Goal: Contribute content

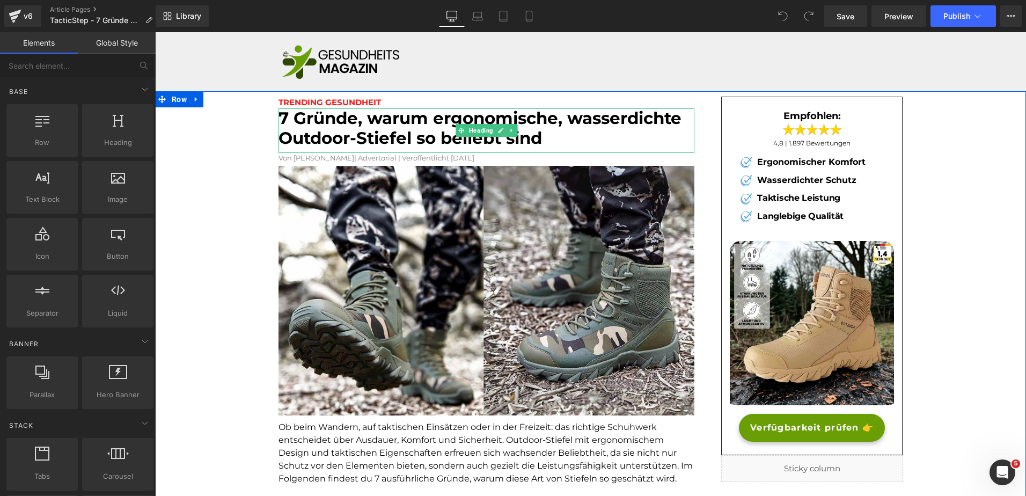
click at [559, 120] on font "7 Gründe, warum ergonomische, wasserdichte Outdoor-Stiefel so beliebt sind" at bounding box center [479, 128] width 403 height 40
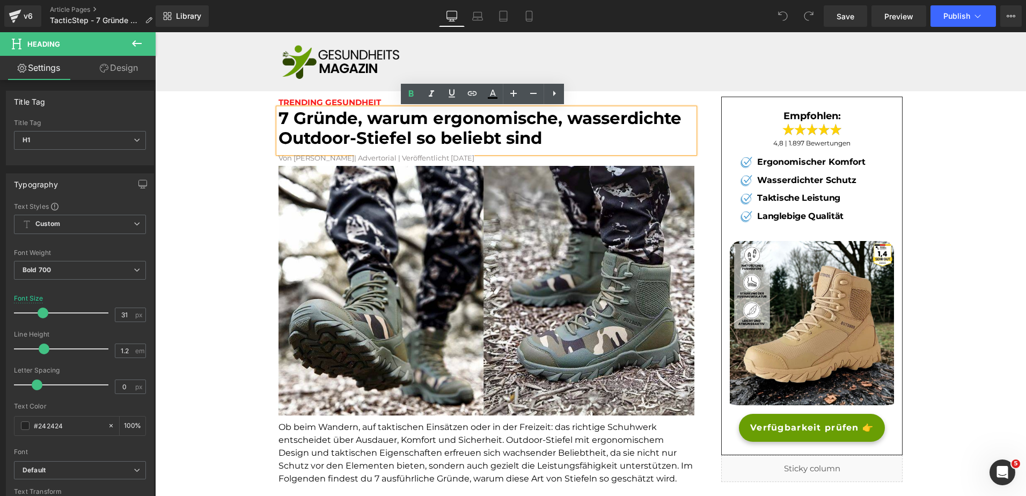
click at [434, 114] on font "7 Gründe, warum ergonomische, wasserdichte Outdoor-Stiefel so beliebt sind" at bounding box center [479, 128] width 403 height 40
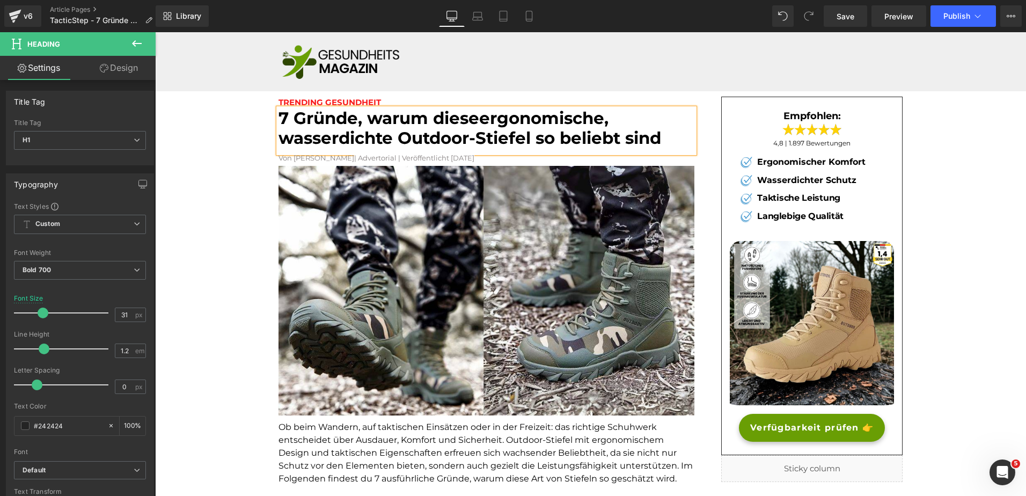
click at [434, 114] on font "7 Gründe, warum dieseergonomische, wasserdichte Outdoor-Stiefel so beliebt sind" at bounding box center [469, 128] width 382 height 40
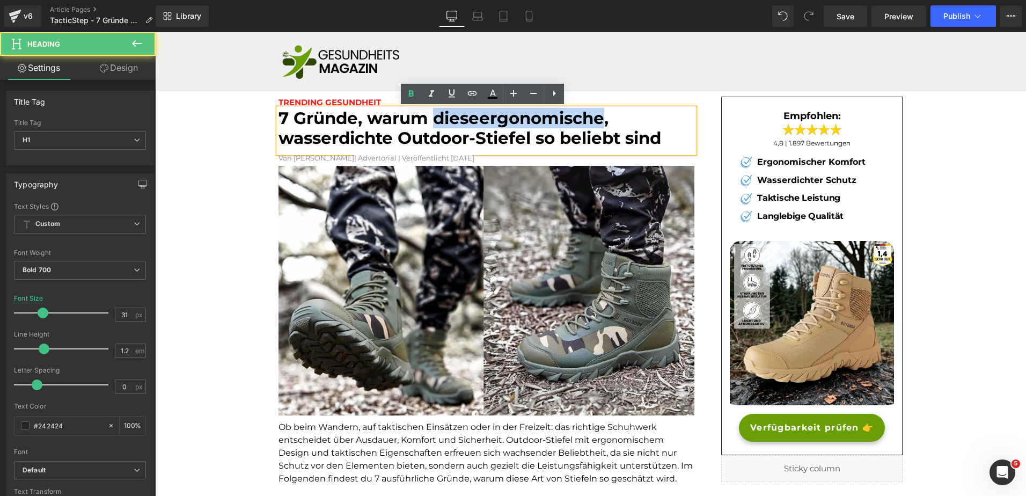
click at [434, 114] on font "7 Gründe, warum dieseergonomische, wasserdichte Outdoor-Stiefel so beliebt sind" at bounding box center [469, 128] width 382 height 40
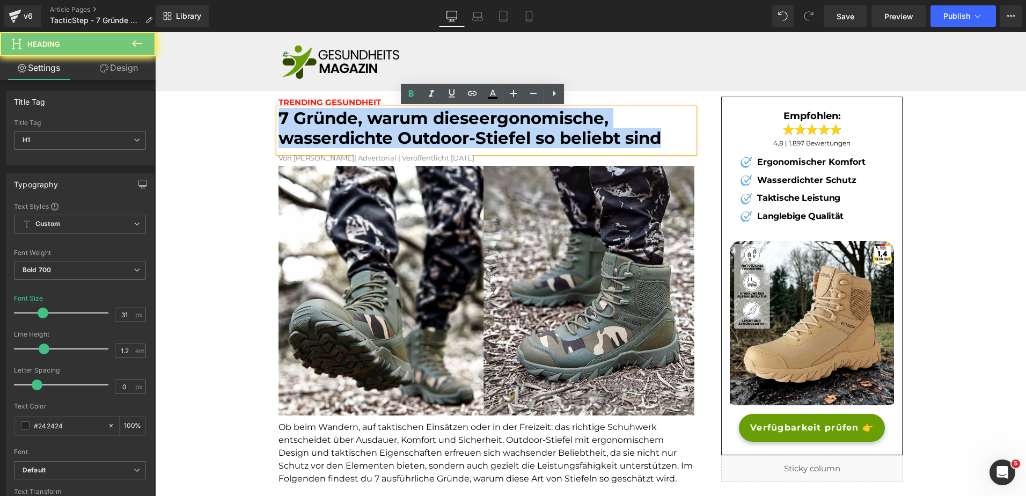
click at [434, 114] on font "7 Gründe, warum dieseergonomische, wasserdichte Outdoor-Stiefel so beliebt sind" at bounding box center [469, 128] width 382 height 40
click at [314, 142] on font "7 Gründe, warum dieseergonomische, wasserdichte Outdoor-Stiefel so beliebt sind" at bounding box center [469, 128] width 382 height 40
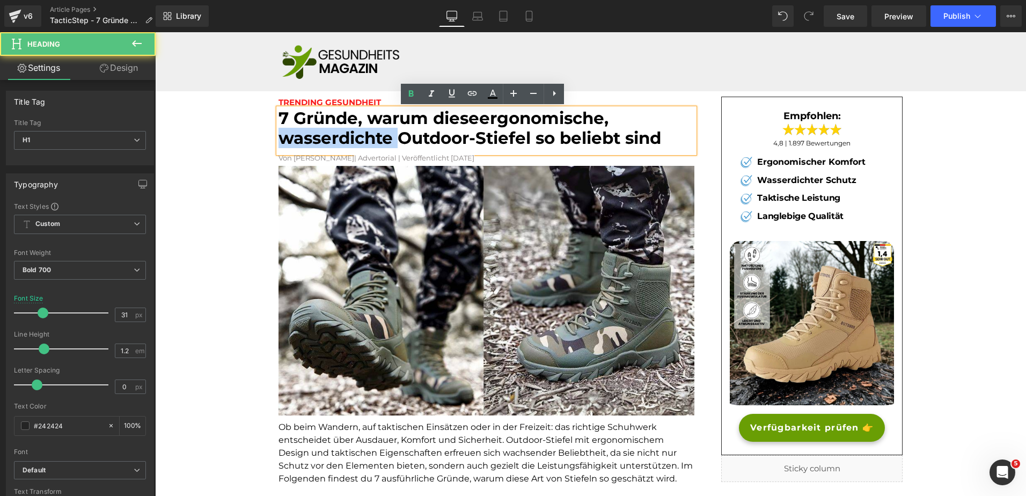
click at [314, 142] on font "7 Gründe, warum dieseergonomische, wasserdichte Outdoor-Stiefel so beliebt sind" at bounding box center [469, 128] width 382 height 40
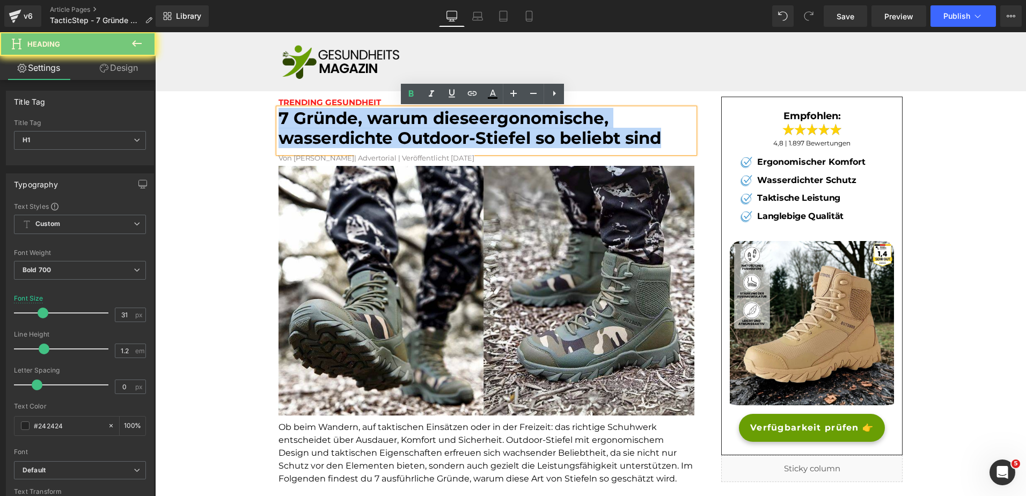
click at [314, 142] on font "7 Gründe, warum dieseergonomische, wasserdichte Outdoor-Stiefel so beliebt sind" at bounding box center [469, 128] width 382 height 40
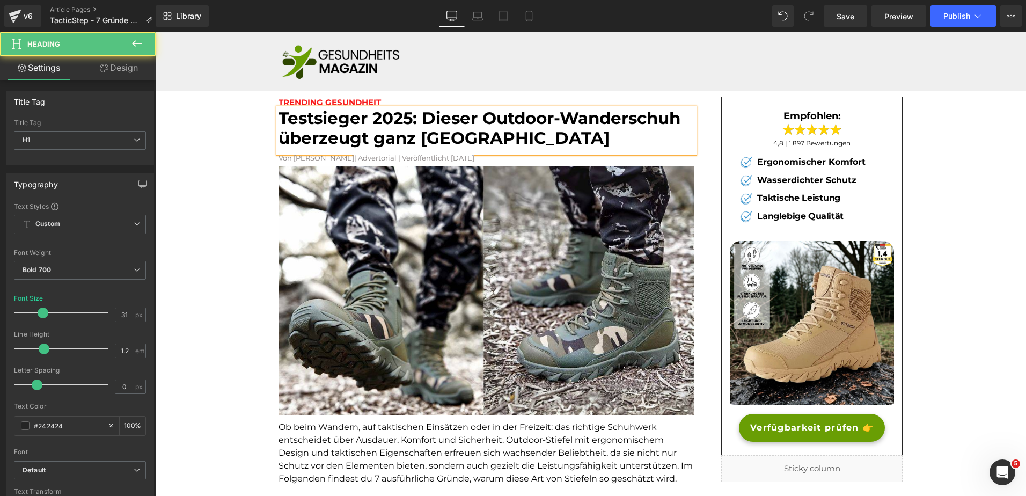
click at [480, 118] on font "Testsieger 2025: Dieser Outdoor-Wanderschuh überzeugt ganz Deutschland" at bounding box center [479, 128] width 402 height 40
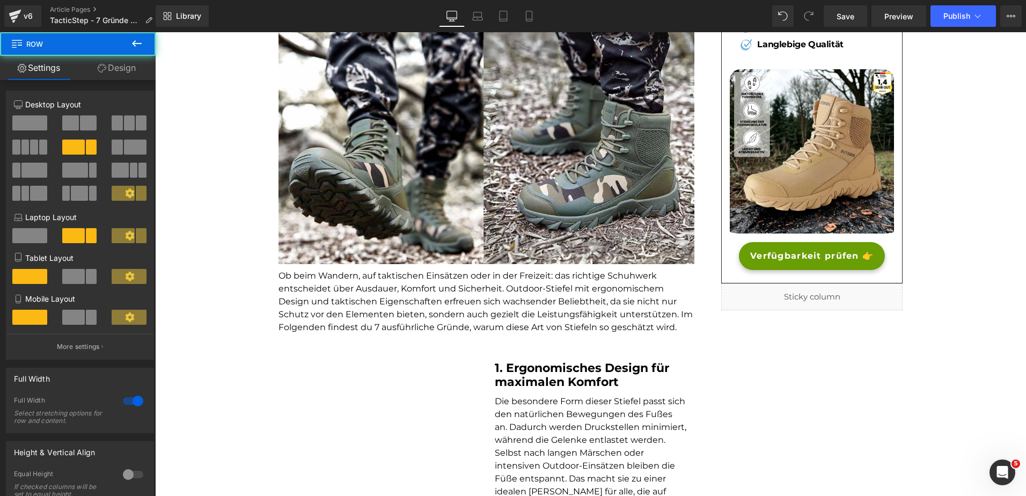
scroll to position [172, 0]
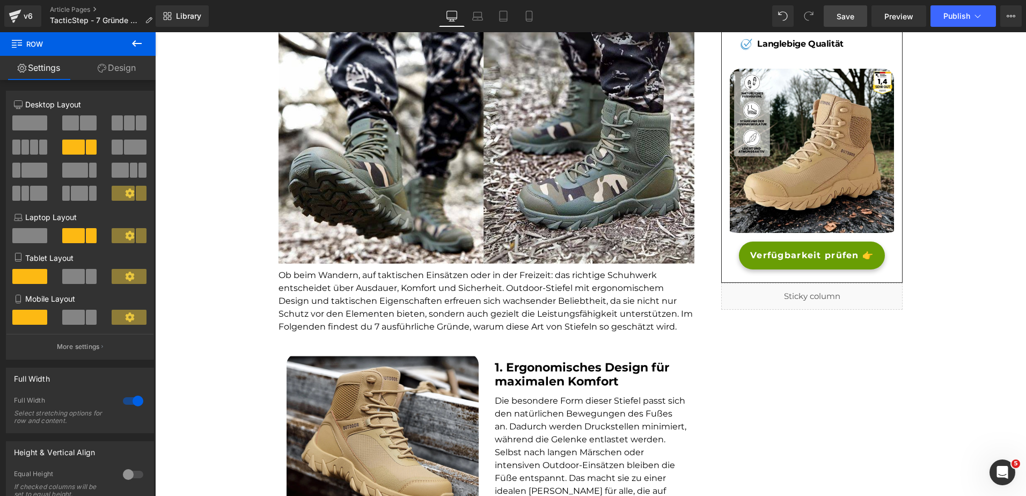
click at [849, 13] on span "Save" at bounding box center [845, 16] width 18 height 11
click at [337, 283] on font "Ob beim Wandern, auf taktischen Einsätzen oder in der Freizeit: das richtige Sc…" at bounding box center [485, 301] width 414 height 62
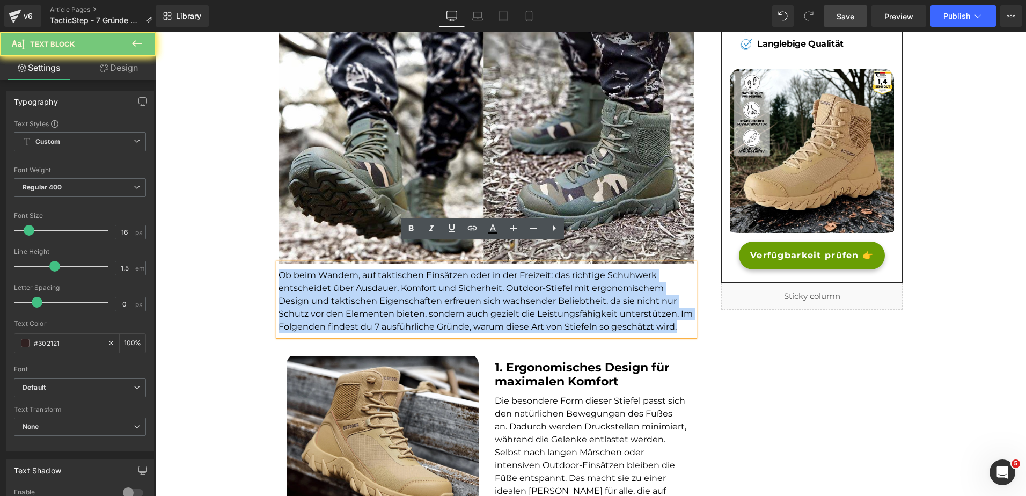
click at [337, 283] on font "Ob beim Wandern, auf taktischen Einsätzen oder in der Freizeit: das richtige Sc…" at bounding box center [485, 301] width 414 height 62
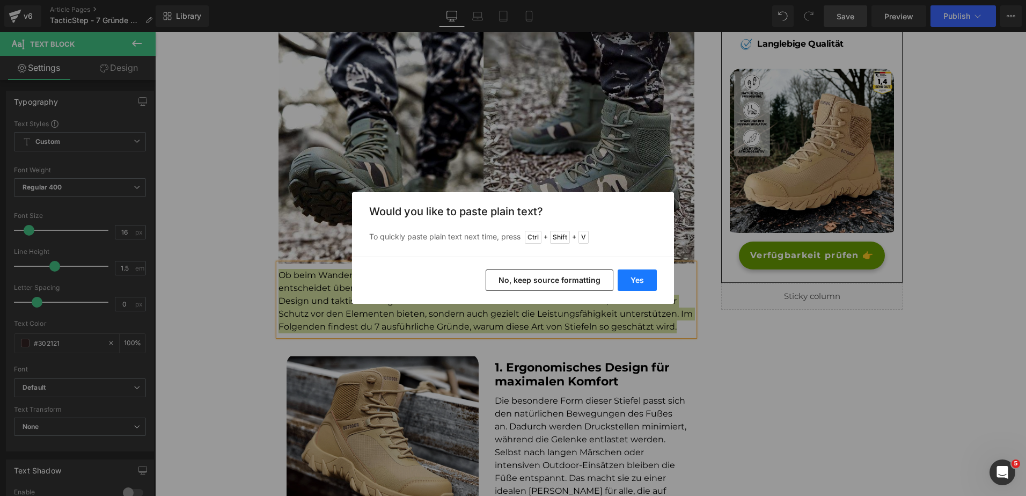
click at [639, 281] on button "Yes" at bounding box center [636, 279] width 39 height 21
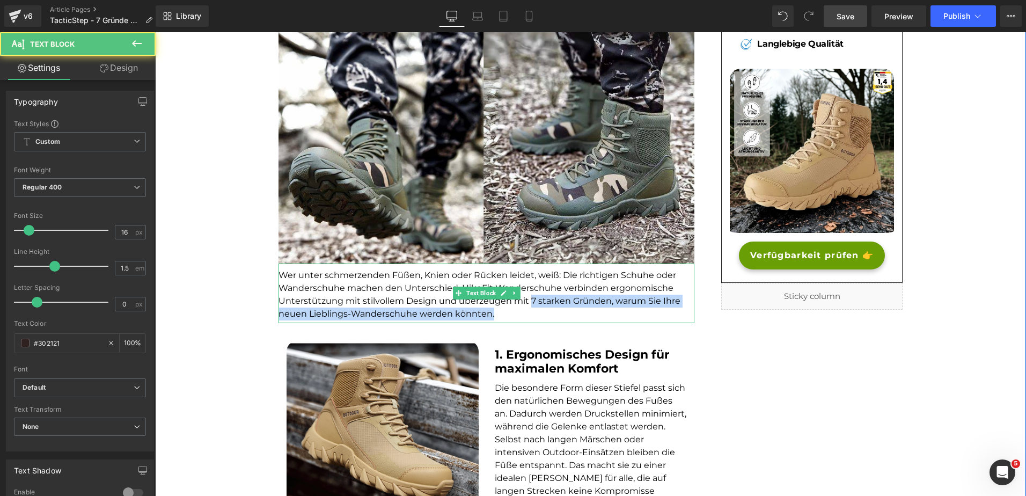
drag, startPoint x: 524, startPoint y: 280, endPoint x: 524, endPoint y: 290, distance: 9.7
click at [524, 290] on p "Wer unter schmerzenden Füßen, Knien oder Rücken leidet, weiß: Die richtigen Sch…" at bounding box center [486, 294] width 416 height 51
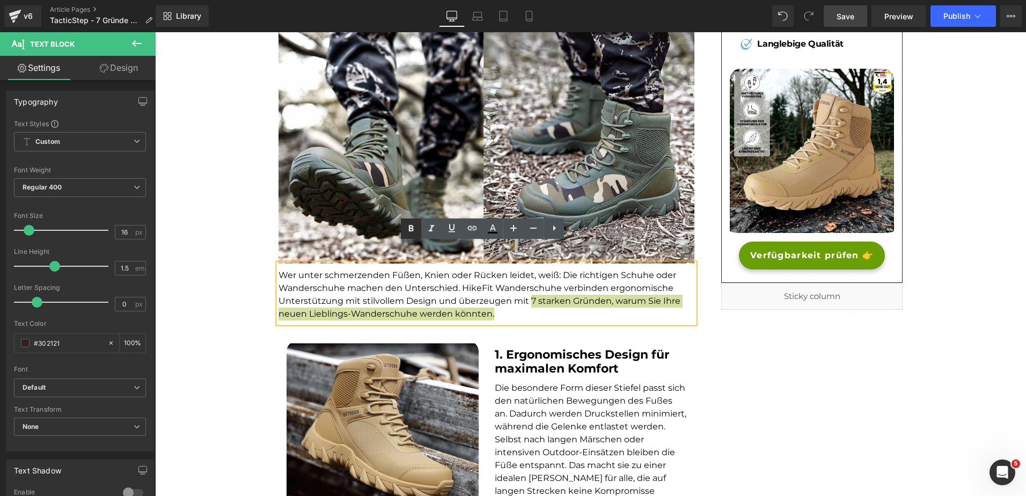
click at [408, 223] on icon at bounding box center [410, 228] width 13 height 13
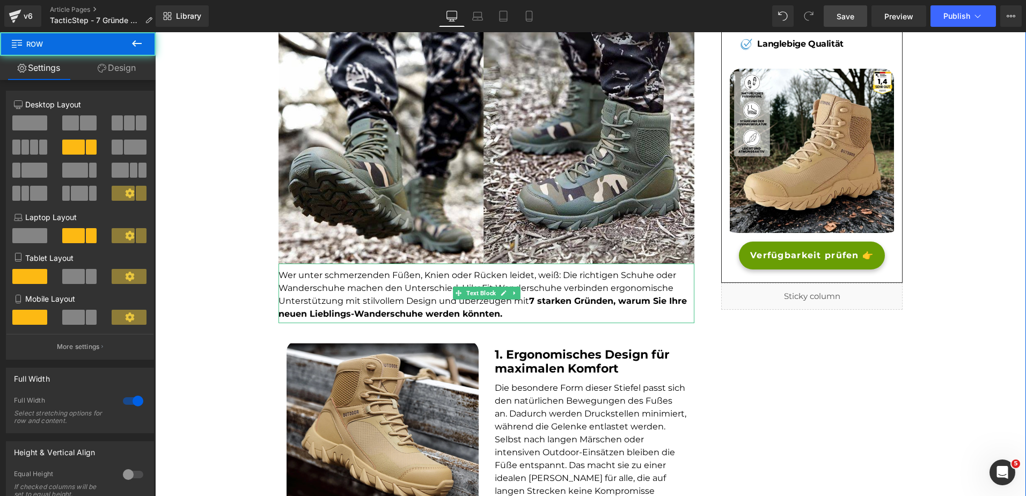
click at [365, 296] on strong "7 starken Gründen, warum Sie Ihre neuen Lieblings-Wanderschuhe werden könnten." at bounding box center [482, 307] width 408 height 23
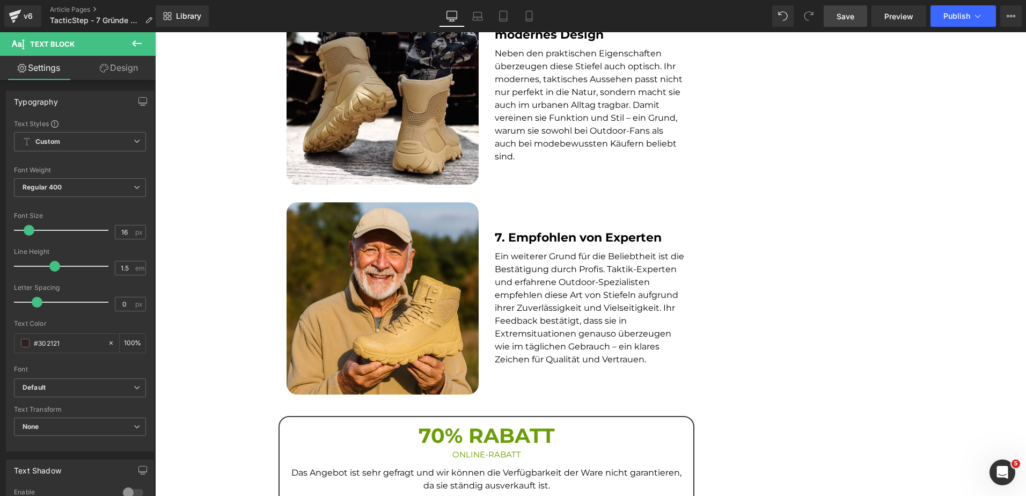
scroll to position [1749, 0]
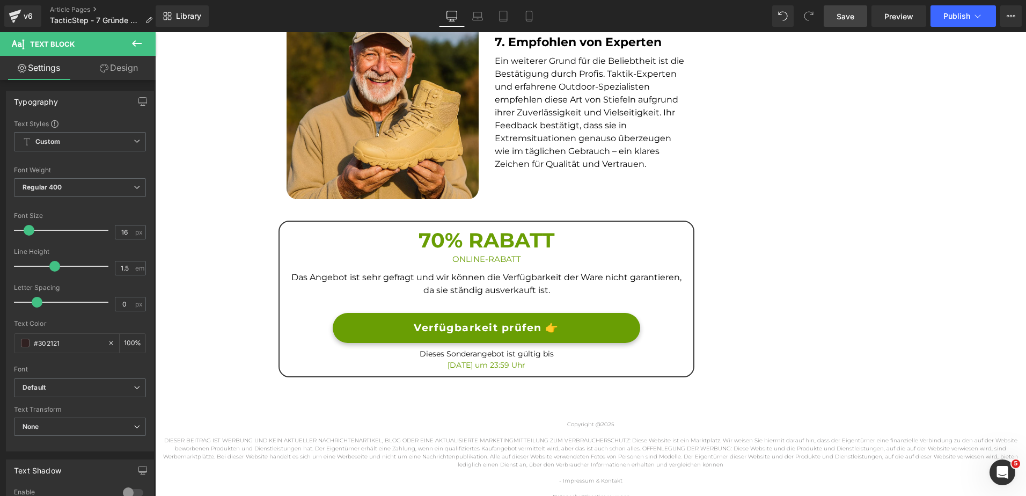
click at [596, 313] on link "Verfügbarkeit prüfen 👉" at bounding box center [486, 328] width 307 height 31
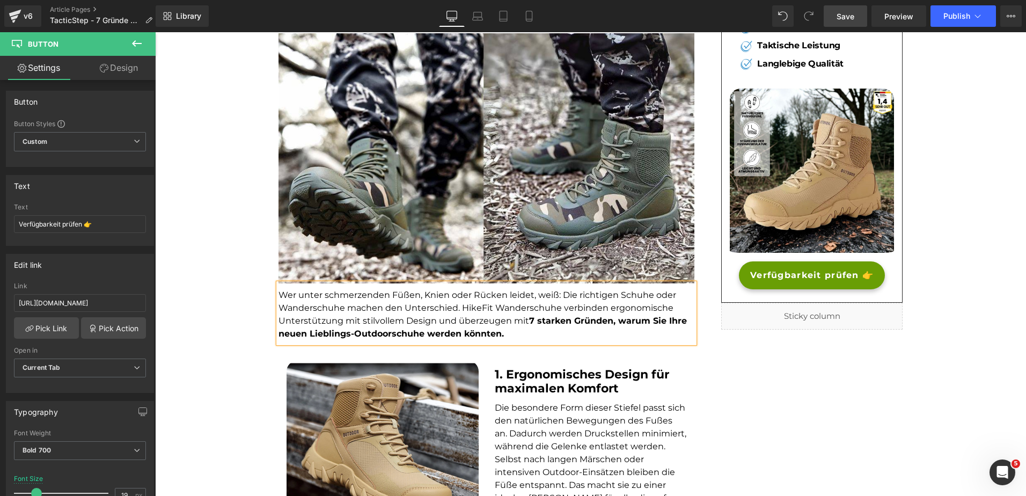
scroll to position [0, 0]
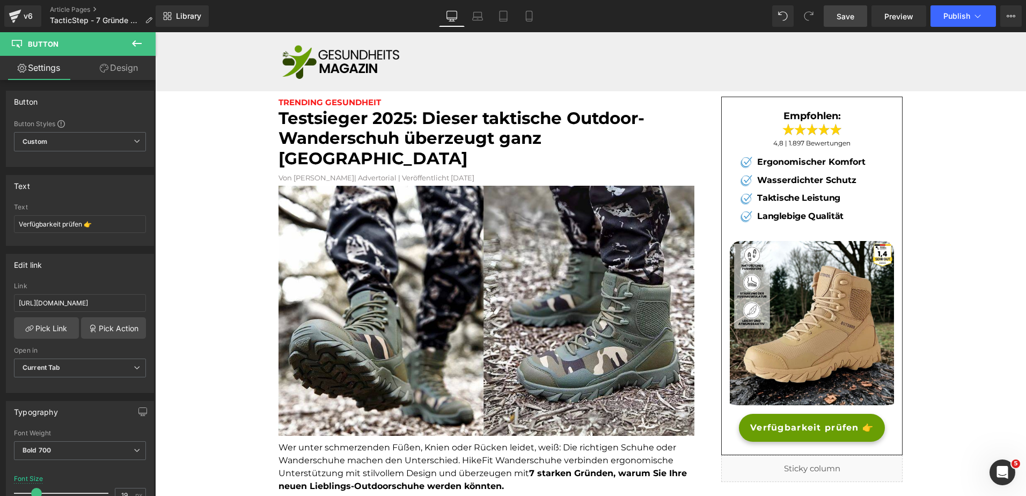
click at [842, 16] on span "Save" at bounding box center [845, 16] width 18 height 11
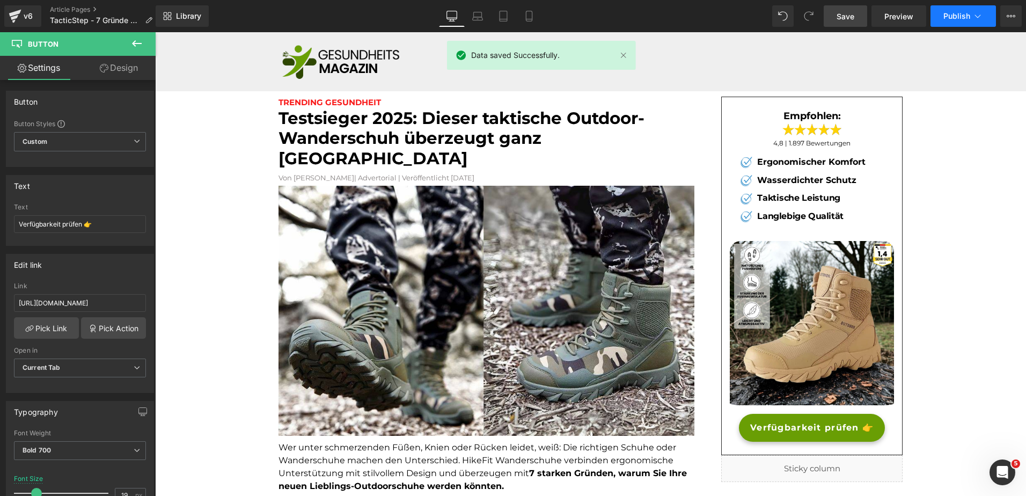
click at [953, 16] on span "Publish" at bounding box center [956, 16] width 27 height 9
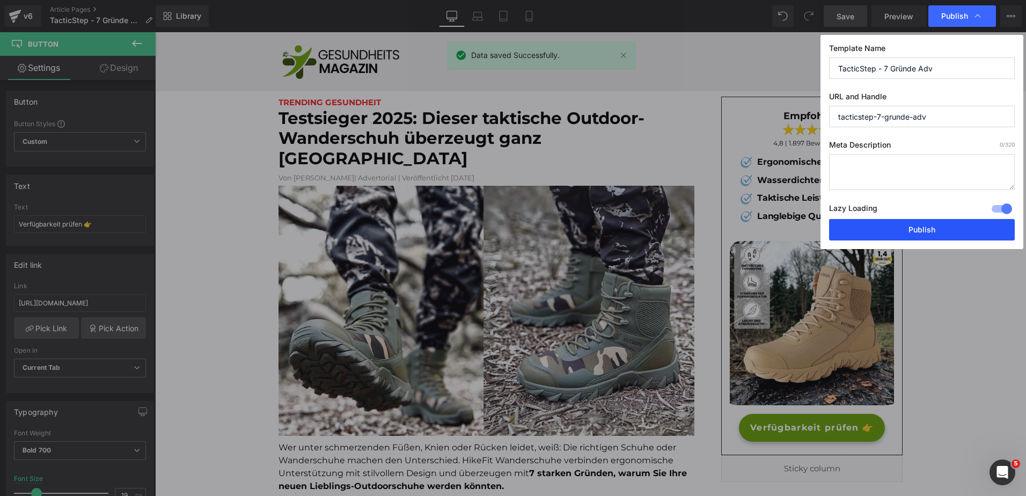
click at [910, 227] on button "Publish" at bounding box center [922, 229] width 186 height 21
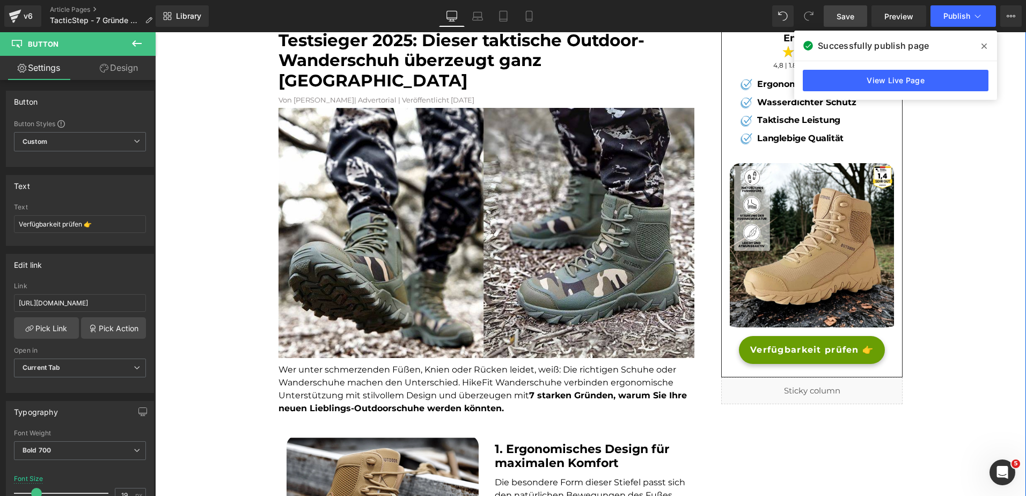
scroll to position [78, 0]
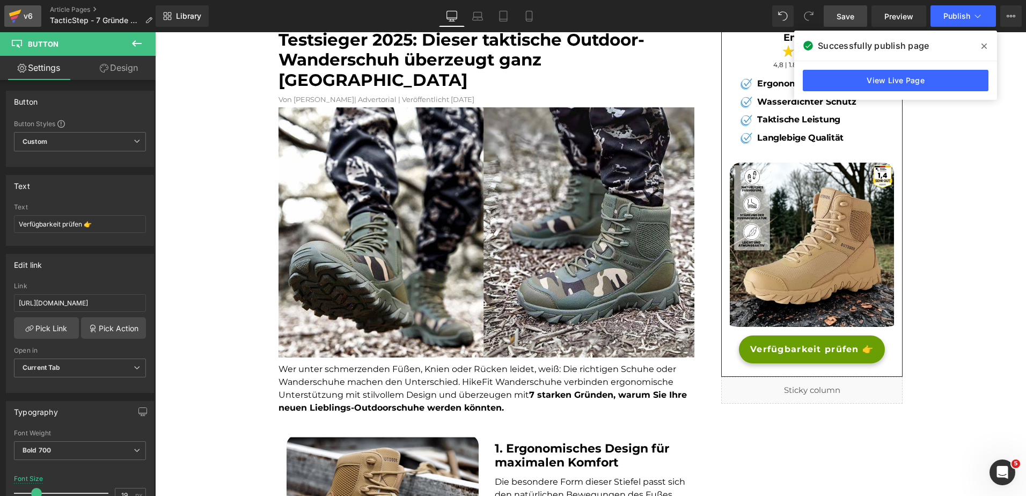
click at [22, 16] on div "v6" at bounding box center [27, 16] width 13 height 14
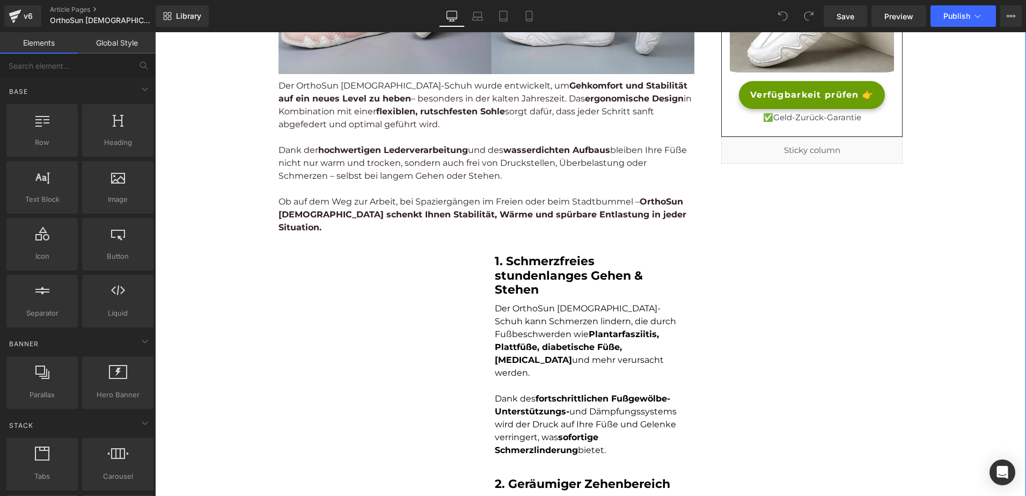
scroll to position [359, 0]
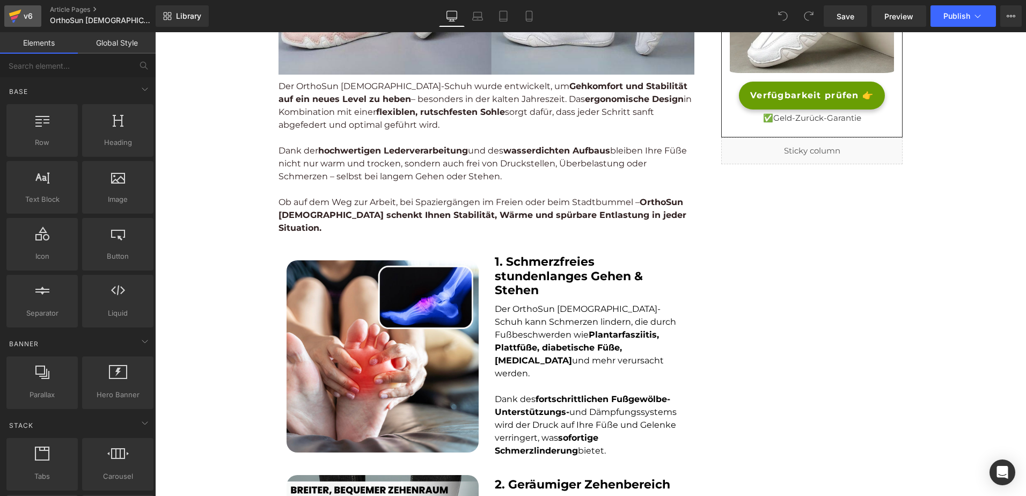
click at [30, 17] on div "v6" at bounding box center [27, 16] width 13 height 14
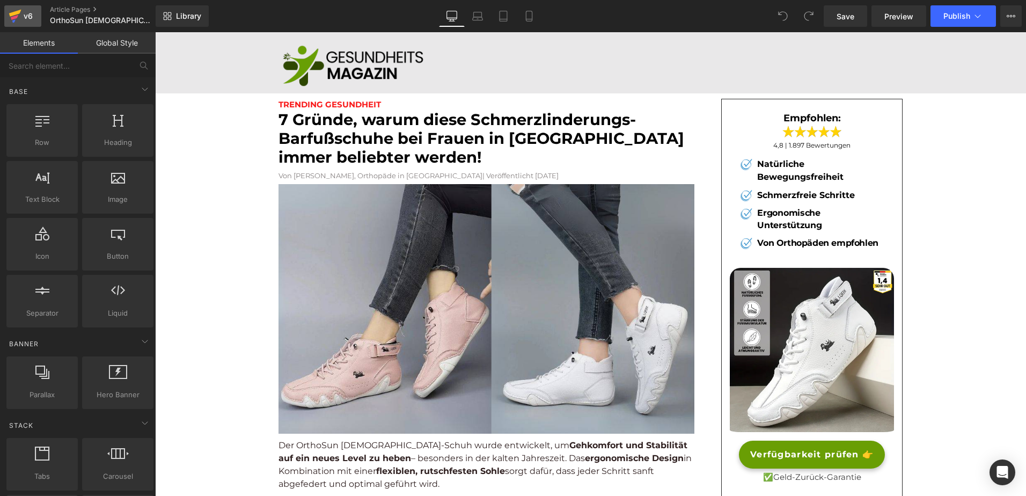
click at [19, 20] on icon at bounding box center [15, 16] width 13 height 27
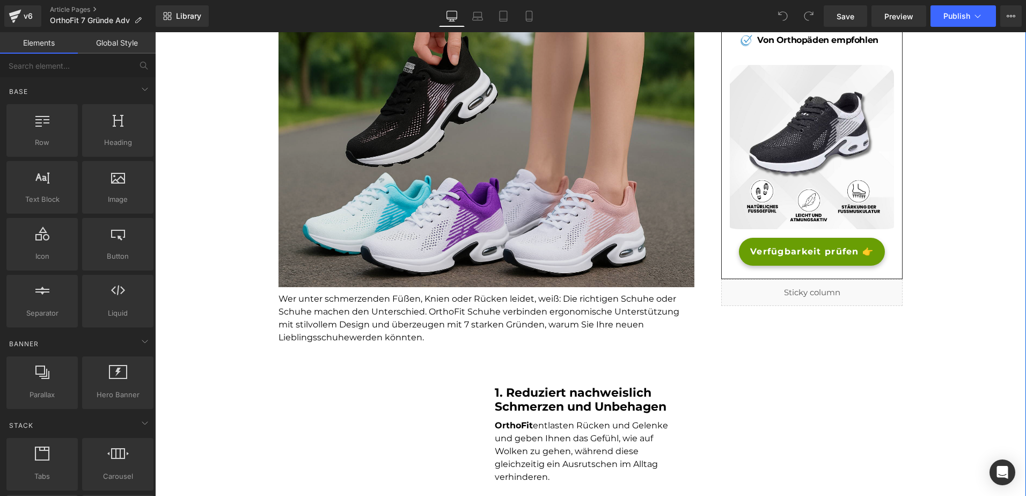
scroll to position [176, 0]
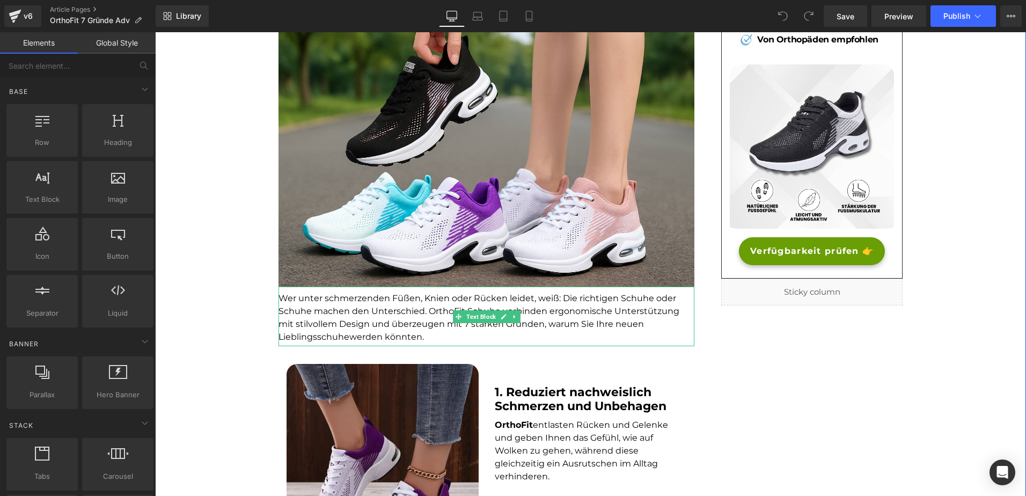
click at [297, 313] on font "Wer unter schmerzenden Füßen, Knien oder Rücken leidet, weiß: Die richtigen Sch…" at bounding box center [478, 317] width 401 height 49
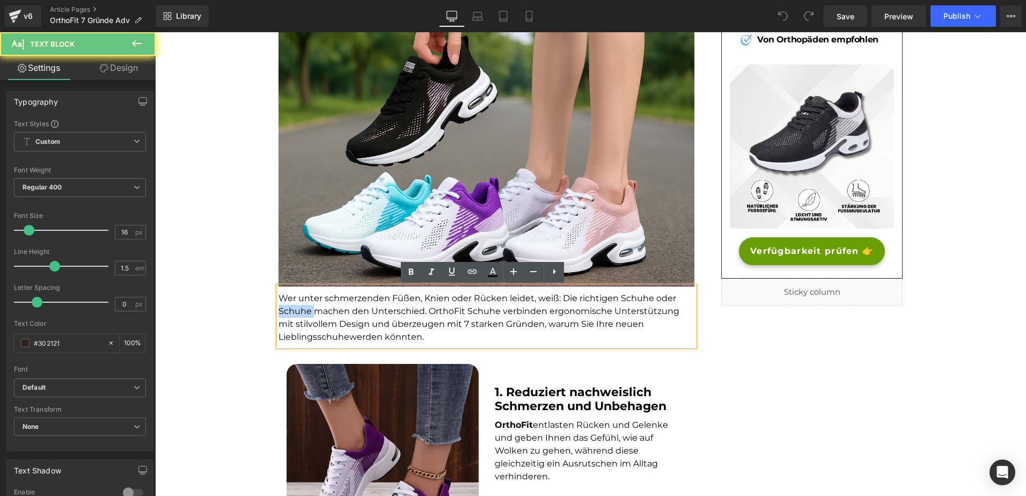
click at [297, 313] on font "Wer unter schmerzenden Füßen, Knien oder Rücken leidet, weiß: Die richtigen Sch…" at bounding box center [478, 317] width 401 height 49
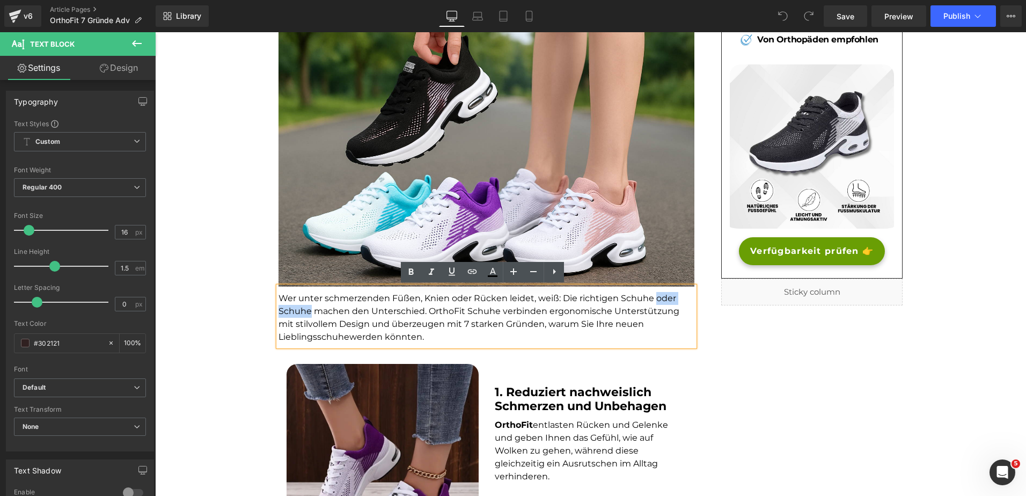
drag, startPoint x: 649, startPoint y: 299, endPoint x: 307, endPoint y: 310, distance: 341.9
click at [307, 310] on font "Wer unter schmerzenden Füßen, Knien oder Rücken leidet, weiß: Die richtigen Sch…" at bounding box center [478, 317] width 401 height 49
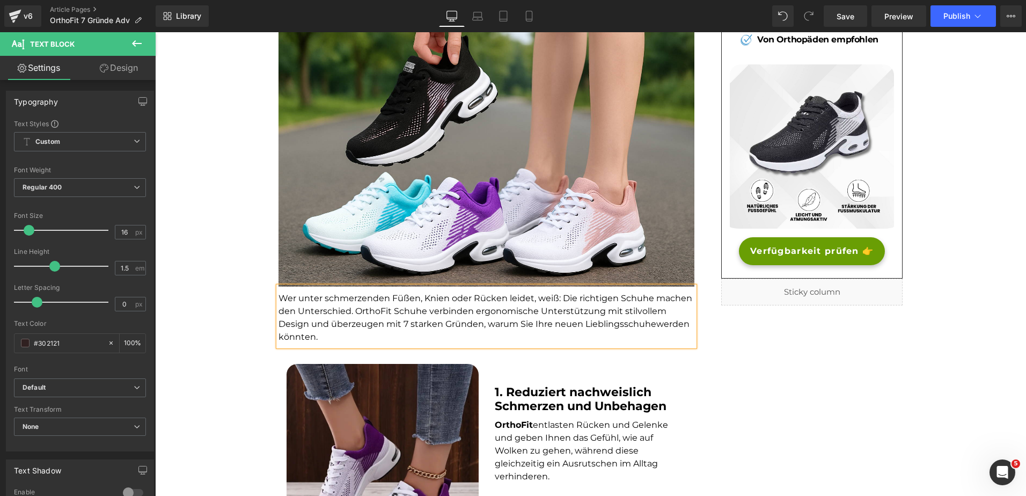
click at [649, 328] on font "Wer unter schmerzenden Füßen, Knien oder Rücken leidet, weiß: Die richtigen Sch…" at bounding box center [485, 317] width 414 height 49
click at [841, 19] on span "Save" at bounding box center [845, 16] width 18 height 11
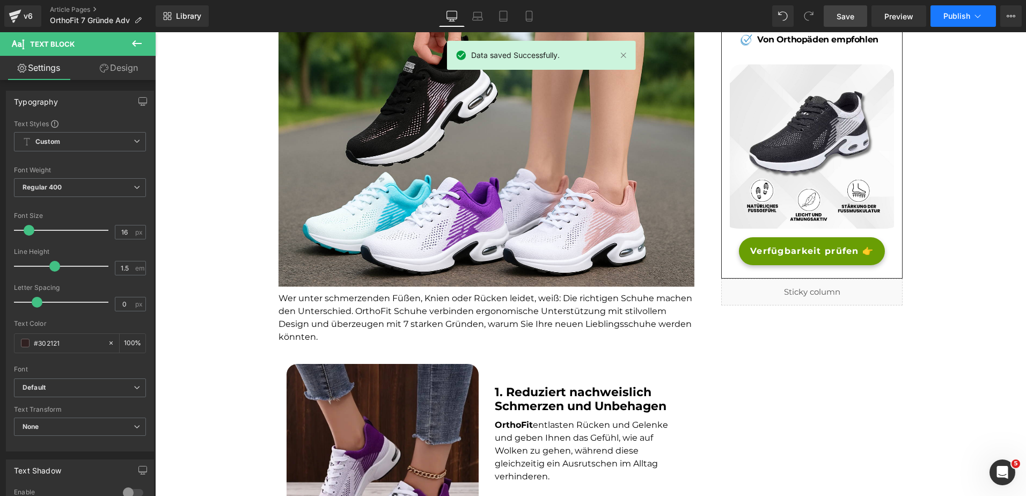
click at [955, 14] on span "Publish" at bounding box center [956, 16] width 27 height 9
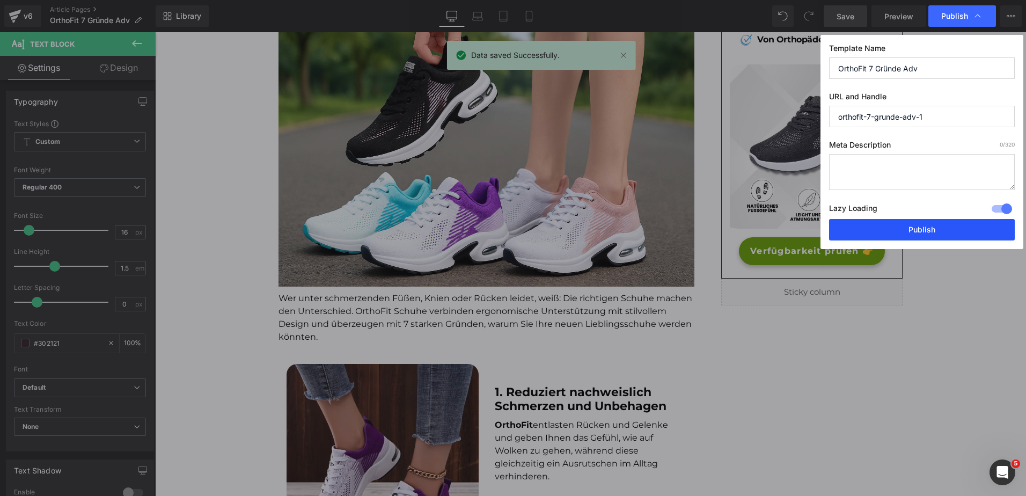
click at [906, 231] on button "Publish" at bounding box center [922, 229] width 186 height 21
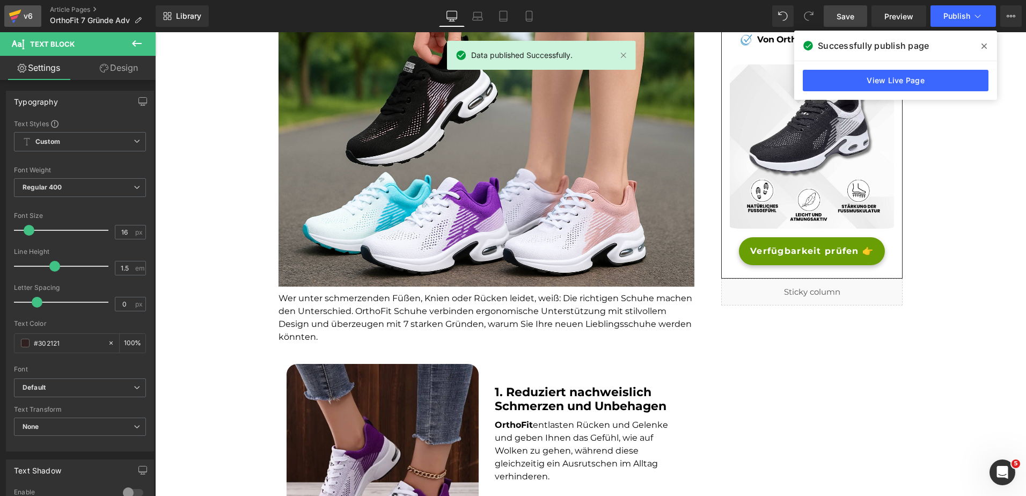
click at [33, 23] on div "v6" at bounding box center [27, 16] width 13 height 14
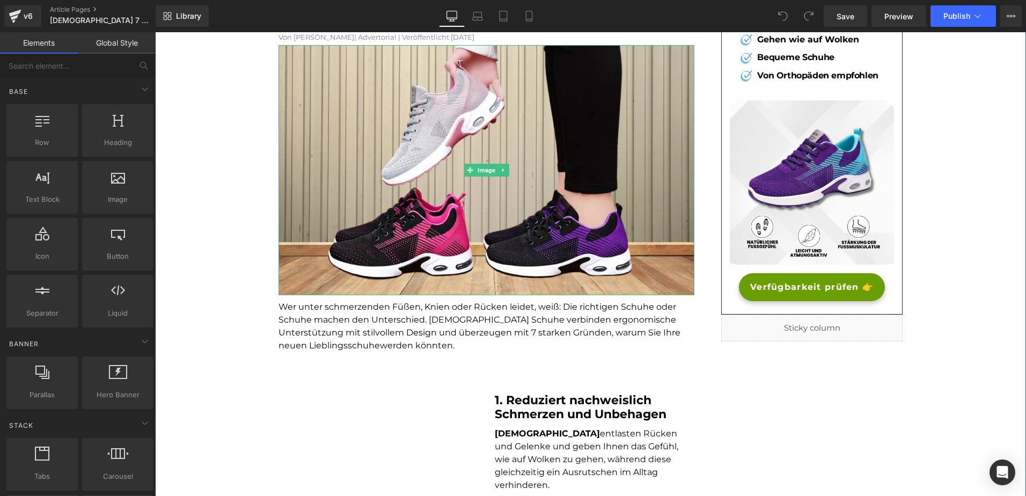
scroll to position [141, 0]
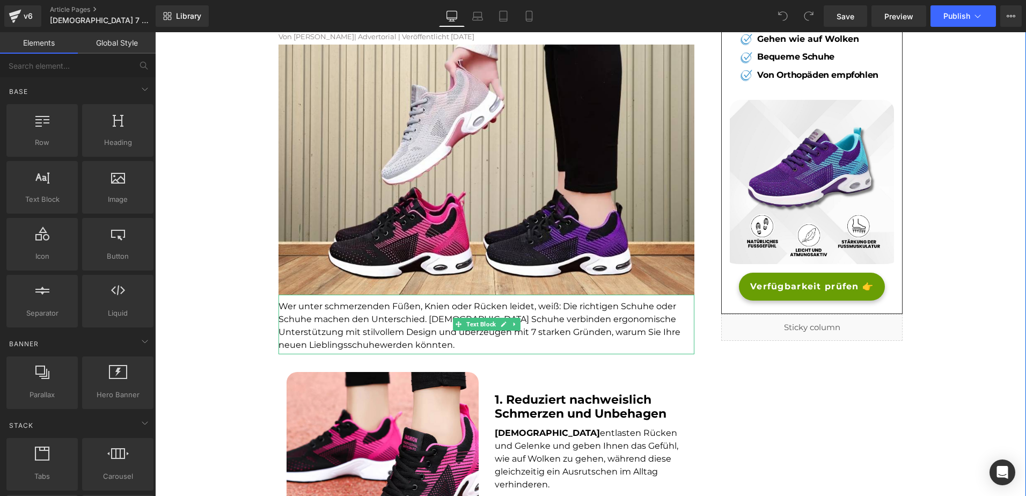
click at [290, 318] on font "Wer unter schmerzenden Füßen, Knien oder Rücken leidet, weiß: Die richtigen Sch…" at bounding box center [479, 325] width 402 height 49
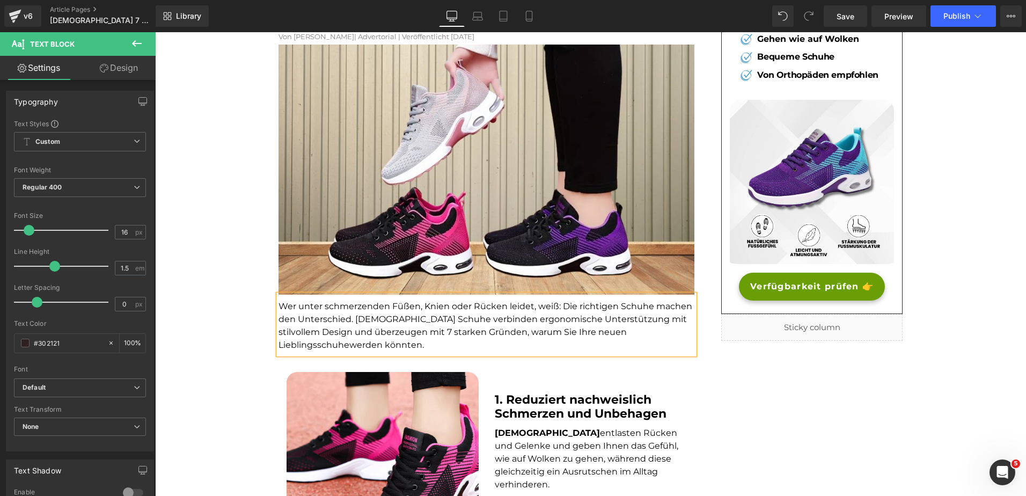
scroll to position [0, 0]
click at [647, 337] on p "Wer unter schmerzenden Füßen, Knien oder Rücken leidet, weiß: Die richtigen Sch…" at bounding box center [486, 325] width 416 height 51
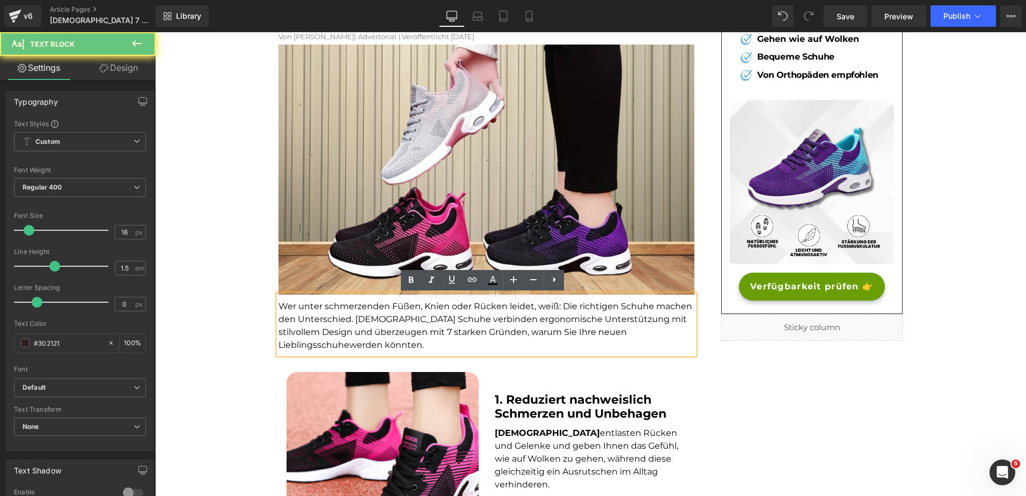
click at [651, 334] on font "Wer unter schmerzenden Füßen, Knien oder Rücken leidet, weiß: Die richtigen Sch…" at bounding box center [485, 325] width 414 height 49
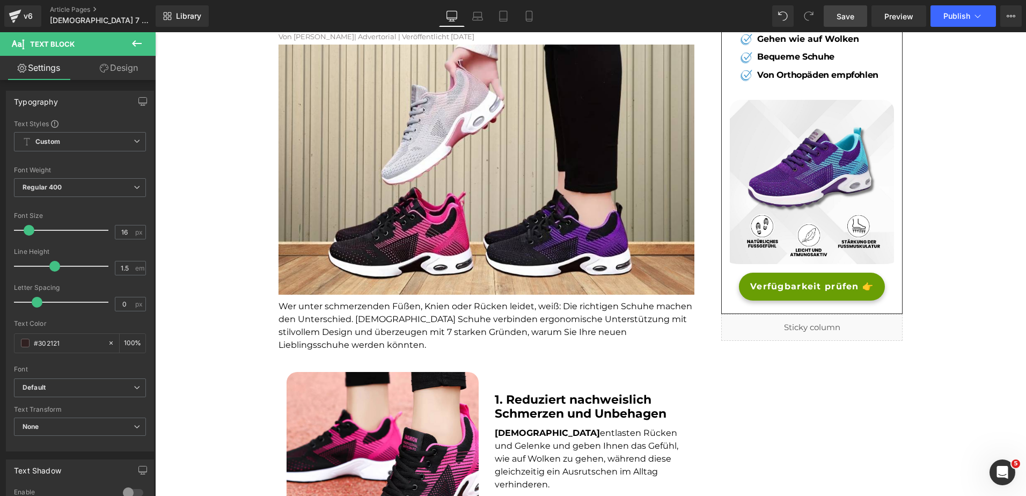
click at [844, 18] on span "Save" at bounding box center [845, 16] width 18 height 11
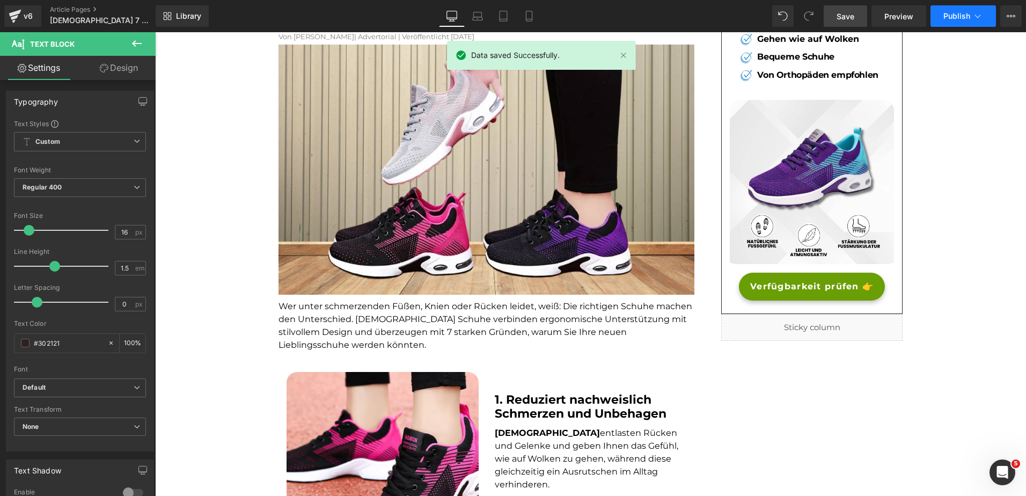
click at [959, 19] on span "Publish" at bounding box center [956, 16] width 27 height 9
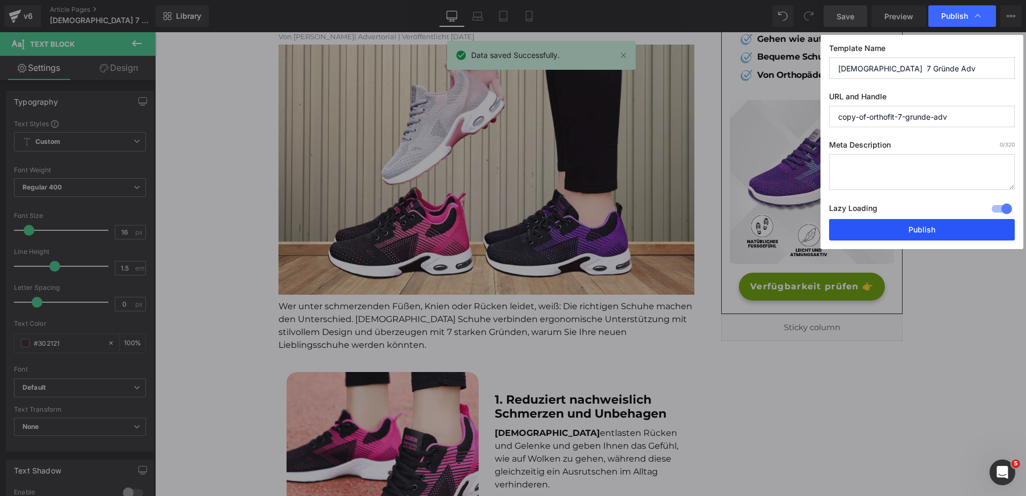
click at [947, 230] on button "Publish" at bounding box center [922, 229] width 186 height 21
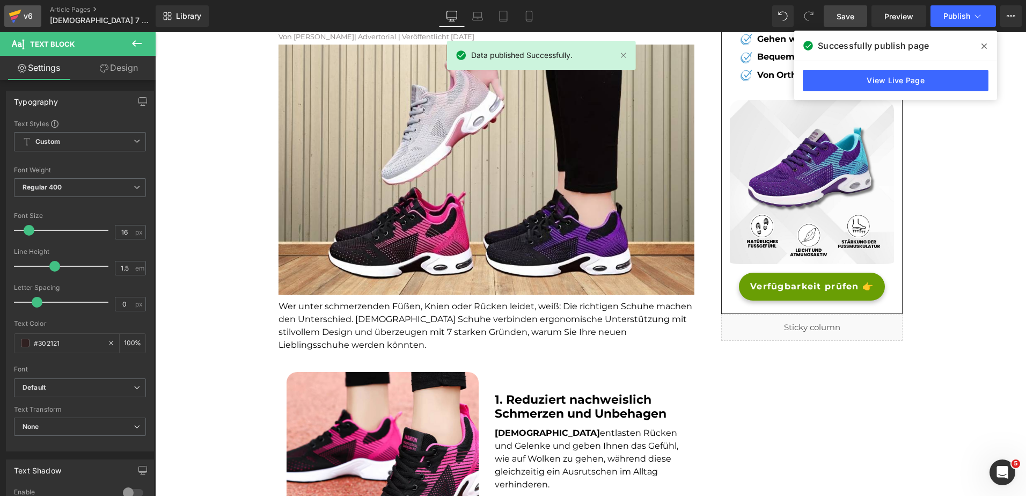
click at [30, 18] on div "v6" at bounding box center [27, 16] width 13 height 14
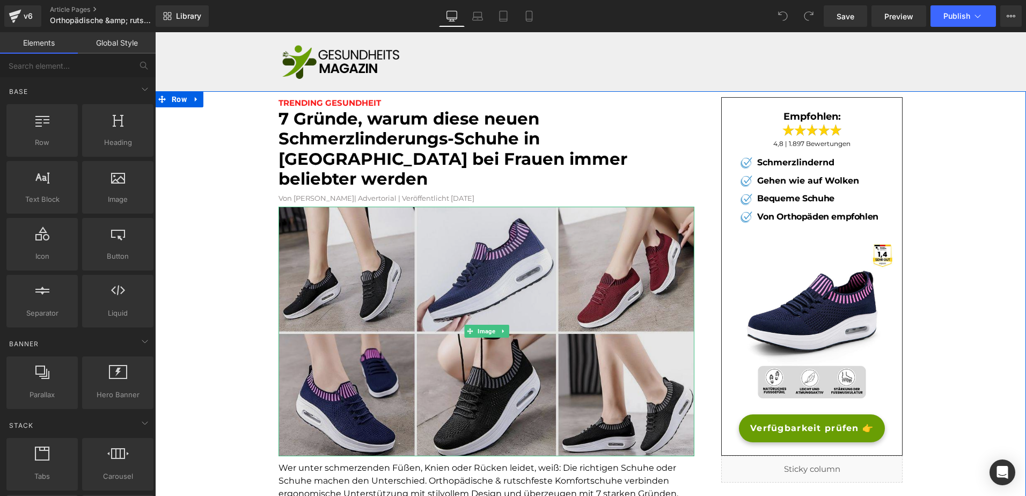
scroll to position [111, 0]
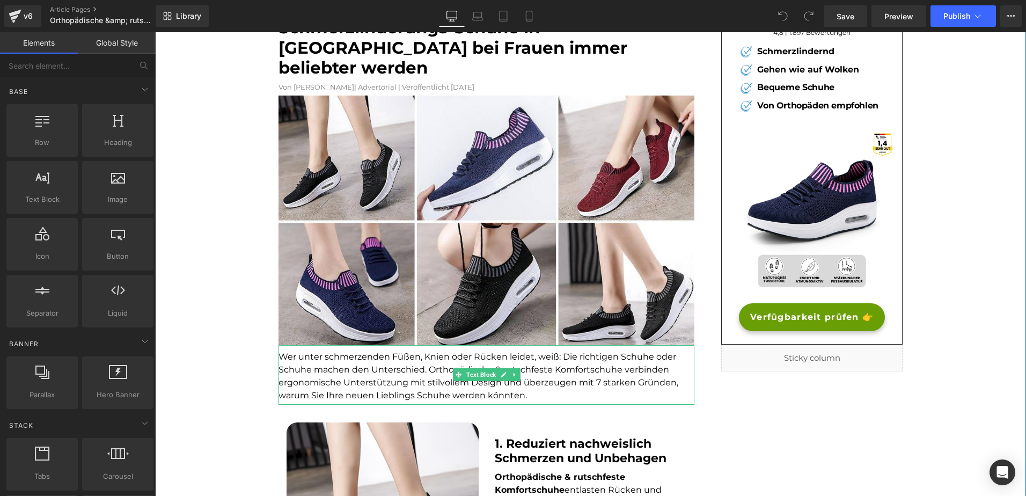
click at [295, 353] on font "Wer unter schmerzenden Füßen, Knien oder Rücken leidet, weiß: Die richtigen Sch…" at bounding box center [478, 375] width 400 height 49
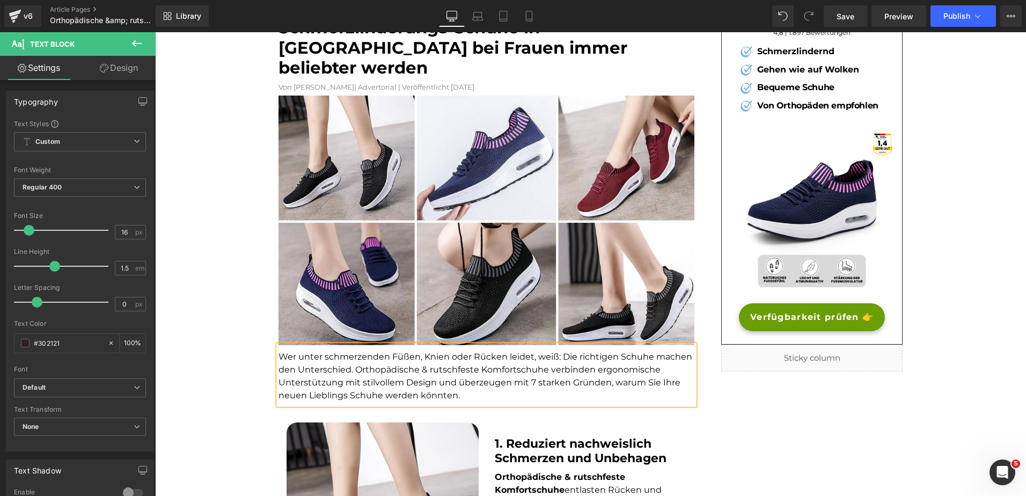
scroll to position [0, 0]
click at [347, 375] on font "Wer unter schmerzenden Füßen, Knien oder Rücken leidet, weiß: Die richtigen Sch…" at bounding box center [485, 375] width 414 height 49
click at [842, 12] on span "Save" at bounding box center [845, 16] width 18 height 11
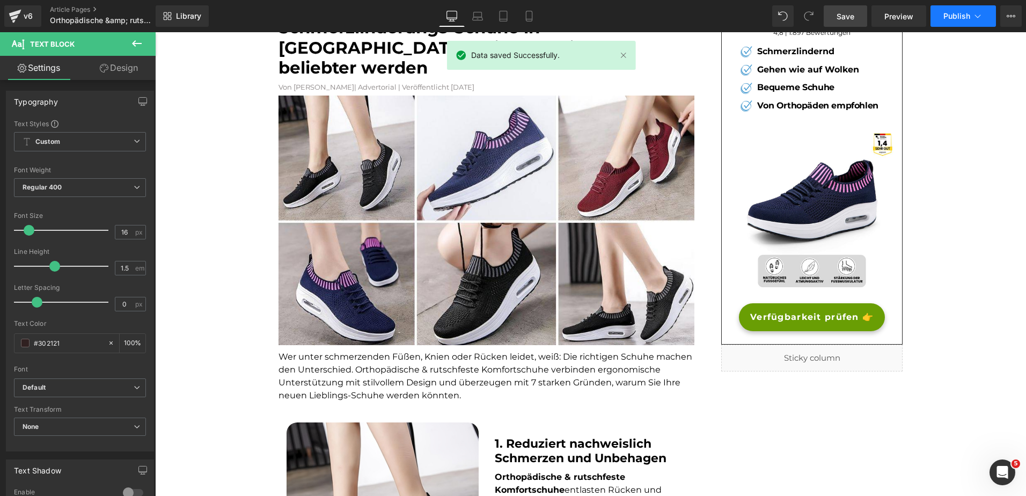
click at [949, 20] on button "Publish" at bounding box center [962, 15] width 65 height 21
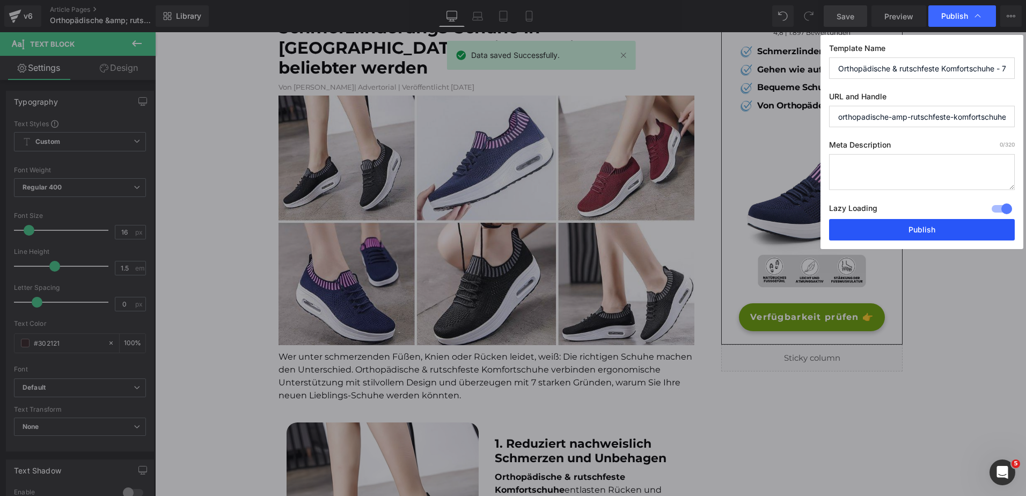
click at [886, 230] on button "Publish" at bounding box center [922, 229] width 186 height 21
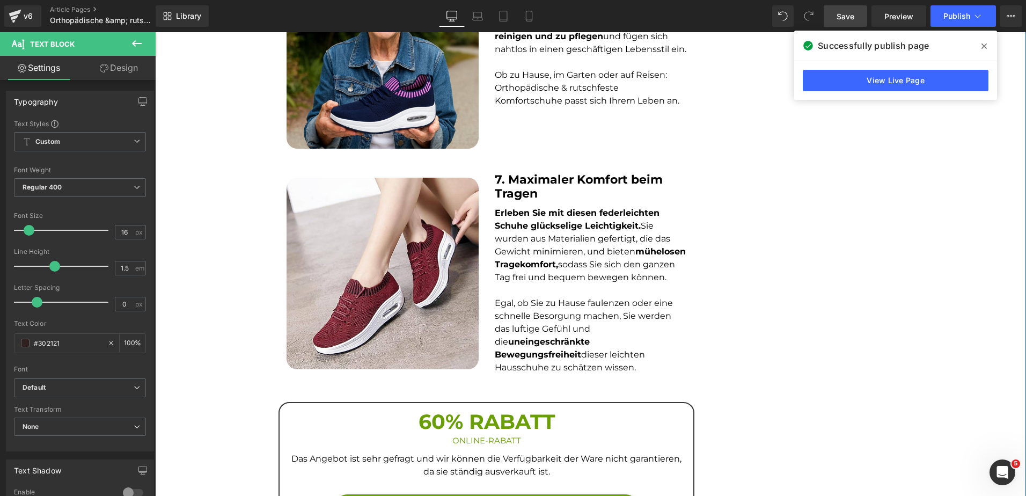
scroll to position [1638, 0]
click at [32, 17] on div "v6" at bounding box center [27, 16] width 13 height 14
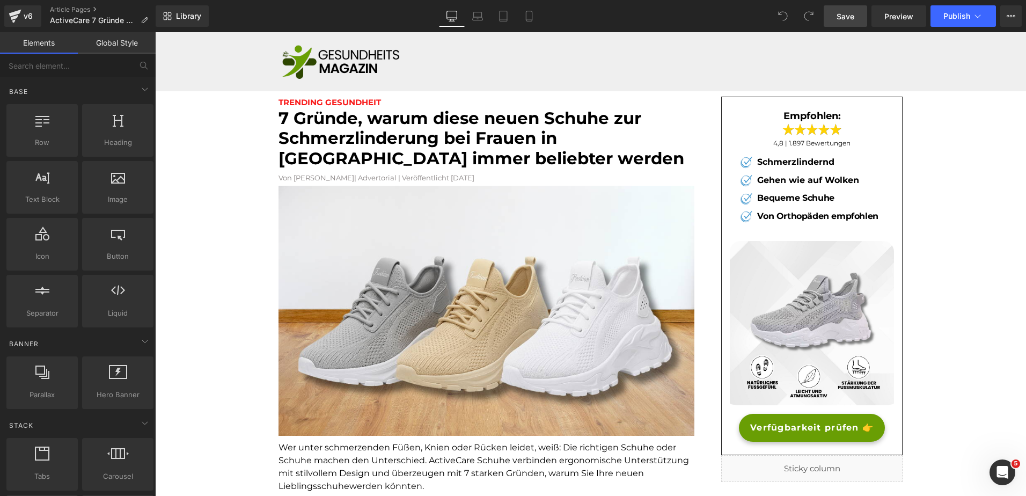
click at [841, 21] on span "Save" at bounding box center [845, 16] width 18 height 11
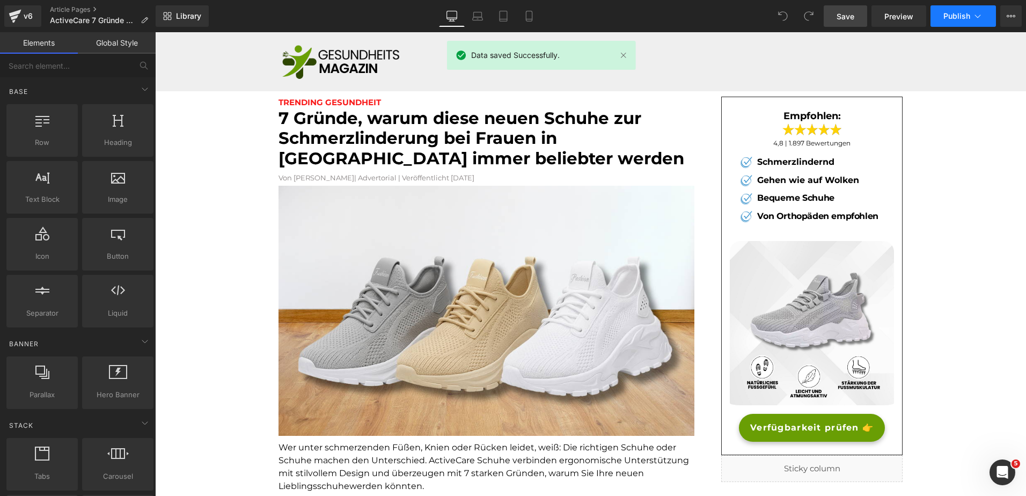
click at [954, 13] on span "Publish" at bounding box center [956, 16] width 27 height 9
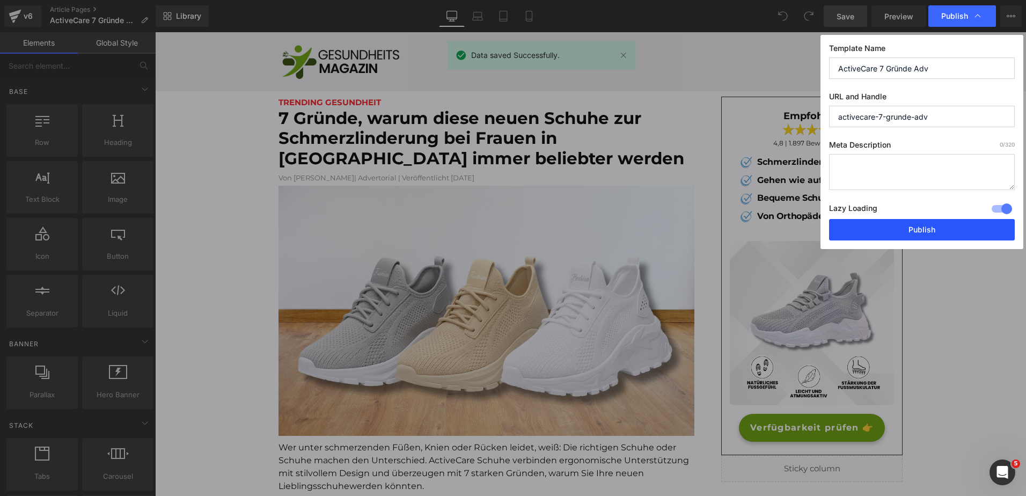
click at [885, 227] on button "Publish" at bounding box center [922, 229] width 186 height 21
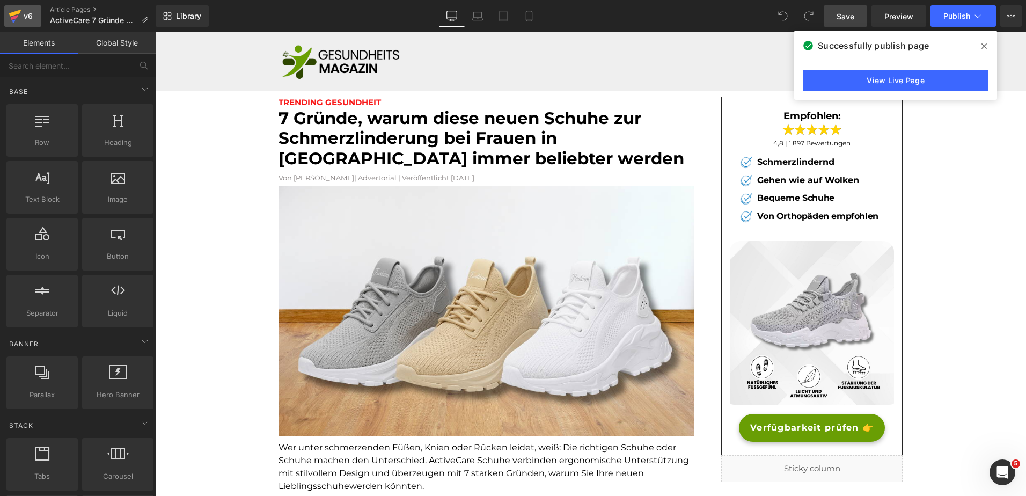
click at [29, 12] on div "v6" at bounding box center [27, 16] width 13 height 14
